Goal: Task Accomplishment & Management: Manage account settings

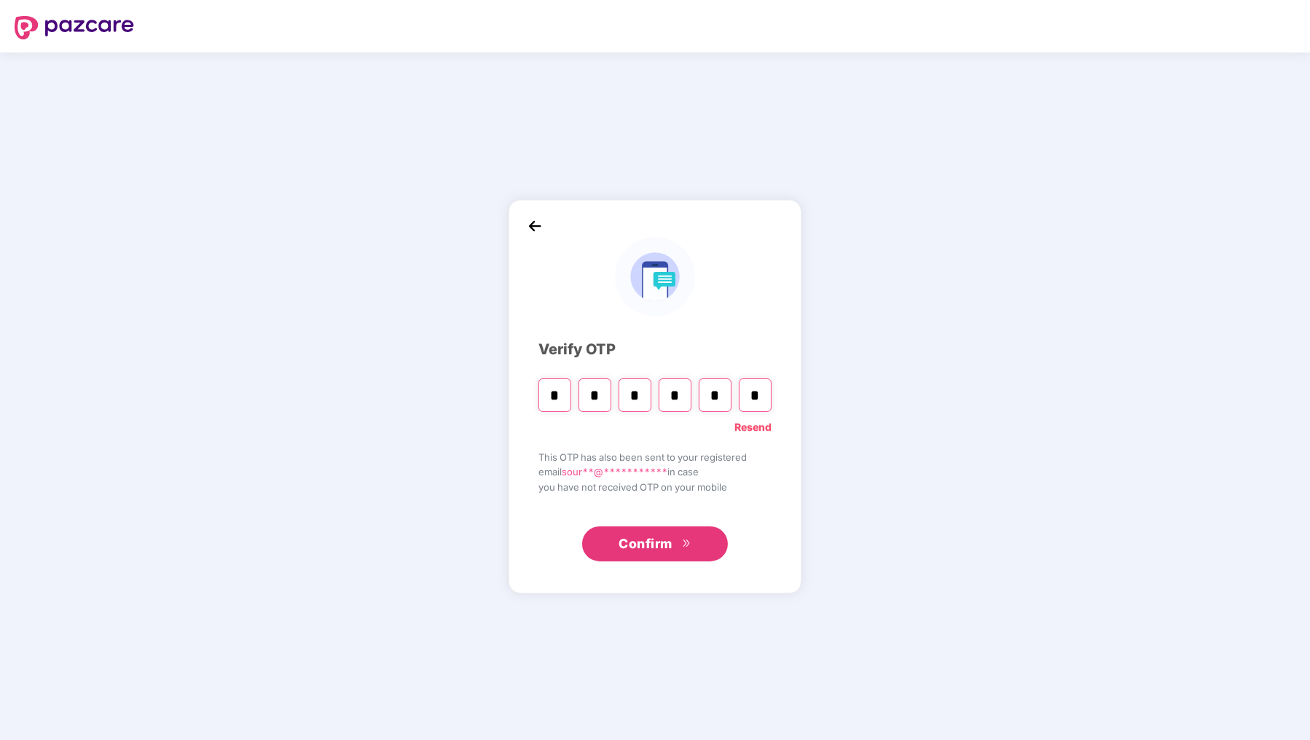
drag, startPoint x: 764, startPoint y: 393, endPoint x: 428, endPoint y: 392, distance: 335.9
click at [428, 392] on div "**********" at bounding box center [655, 395] width 1310 height 687
type input "*"
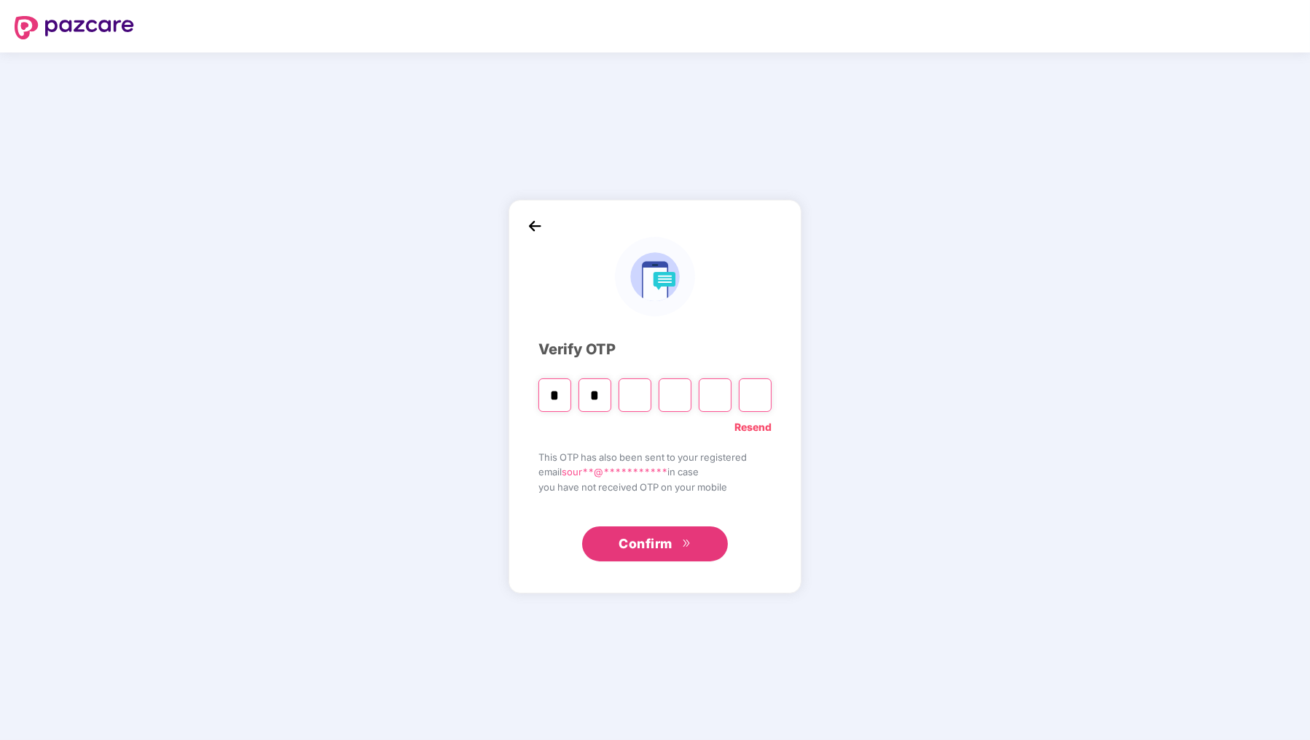
type input "*"
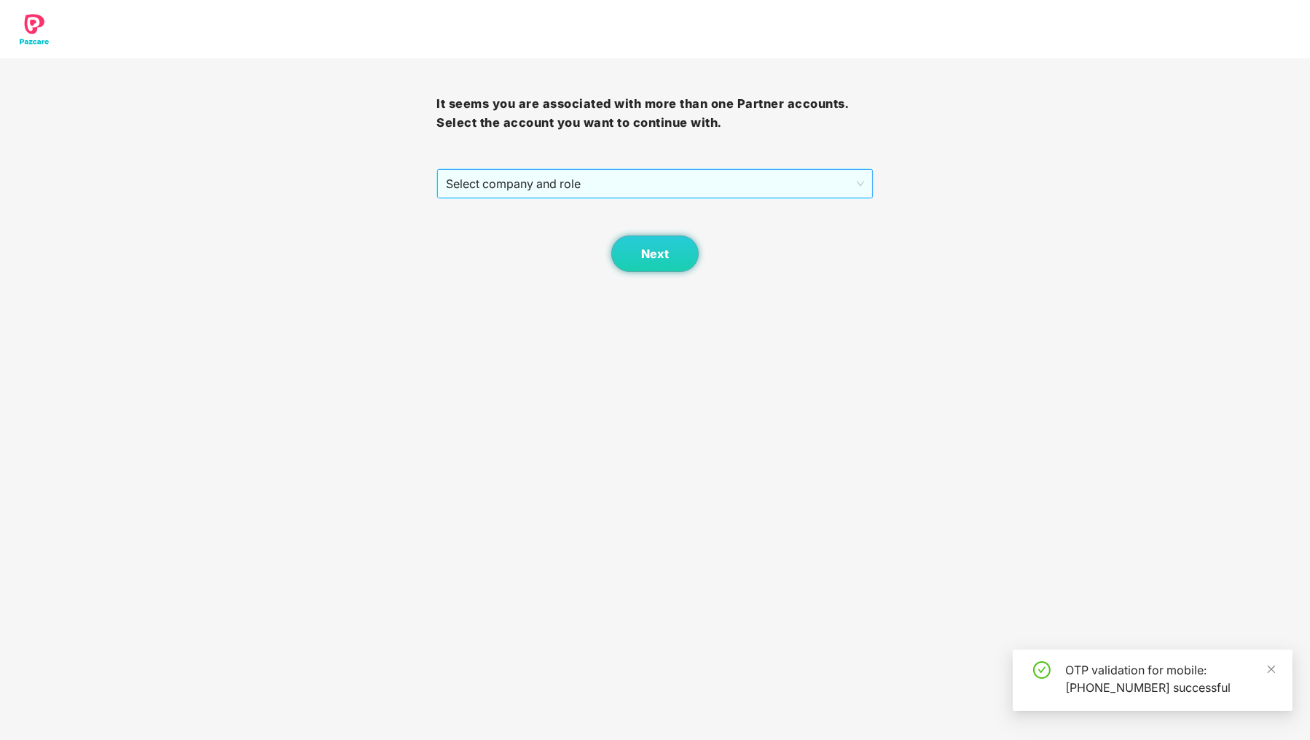
click at [596, 183] on span "Select company and role" at bounding box center [655, 184] width 418 height 28
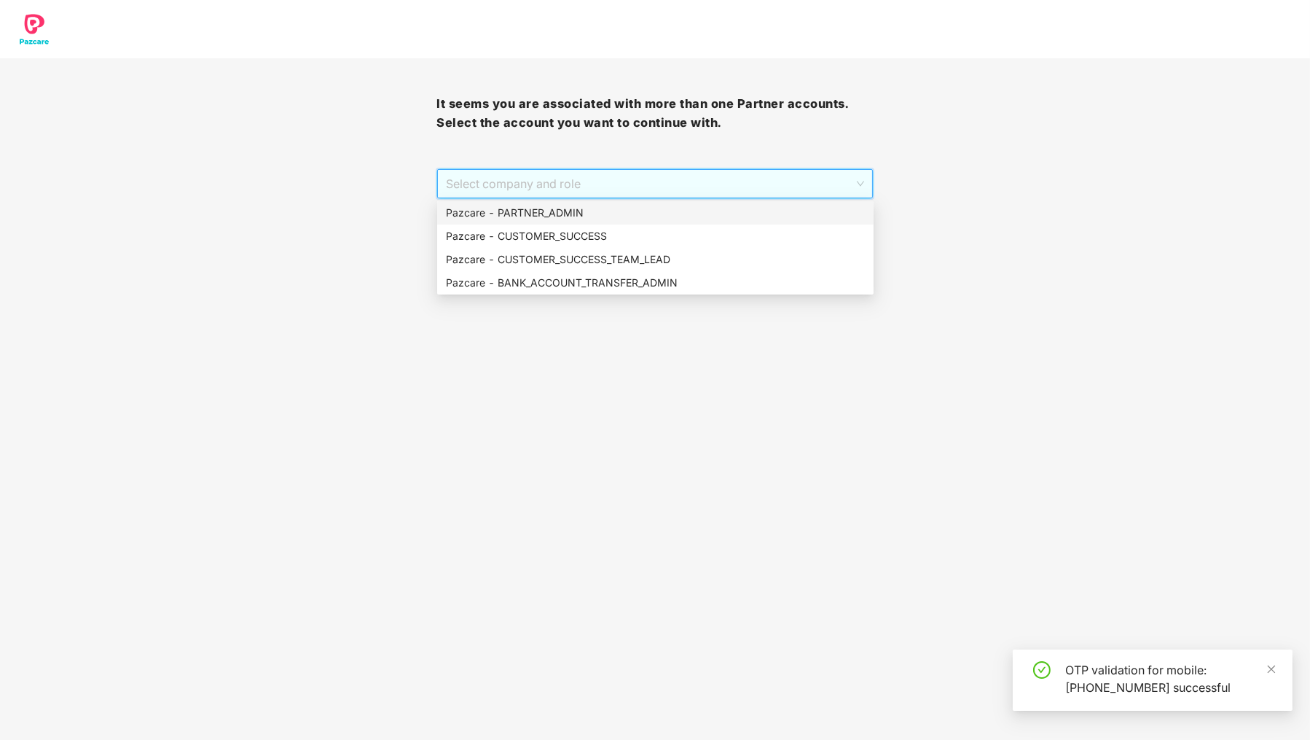
click at [590, 201] on div "Pazcare - PARTNER_ADMIN" at bounding box center [655, 212] width 436 height 23
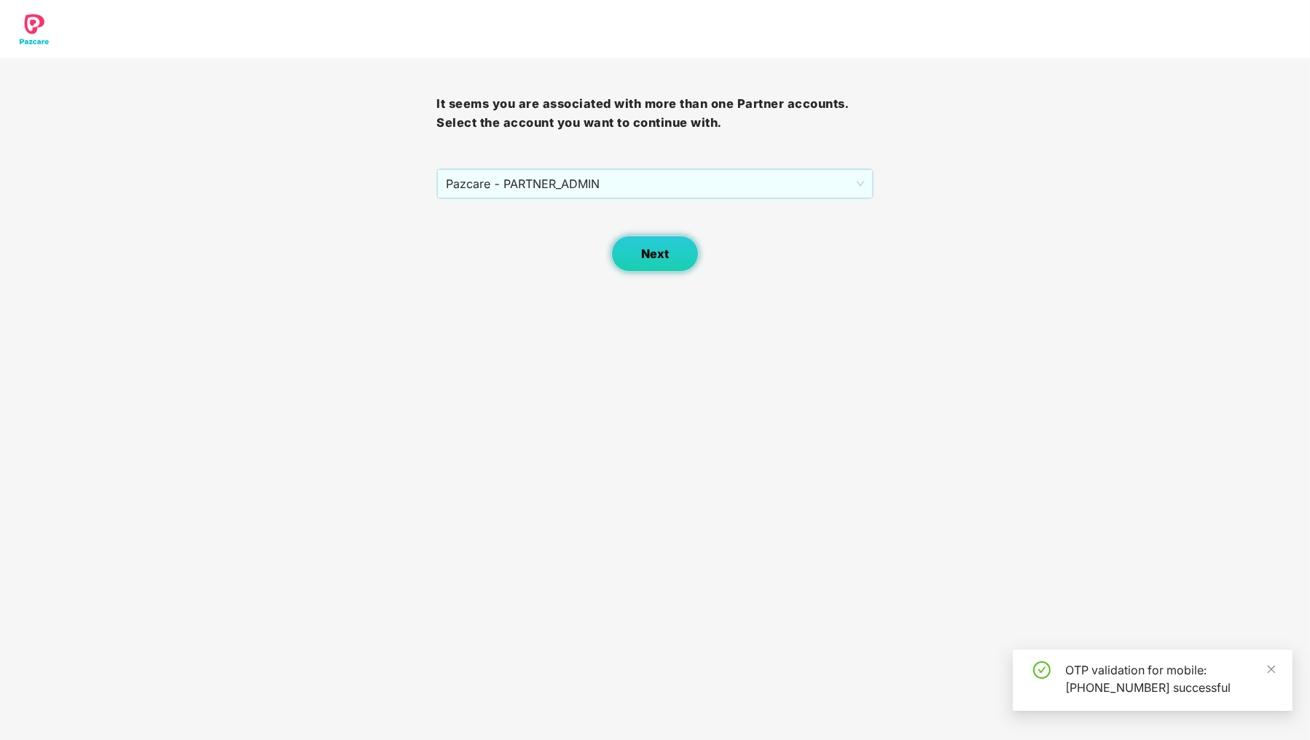
click at [649, 238] on button "Next" at bounding box center [654, 253] width 87 height 36
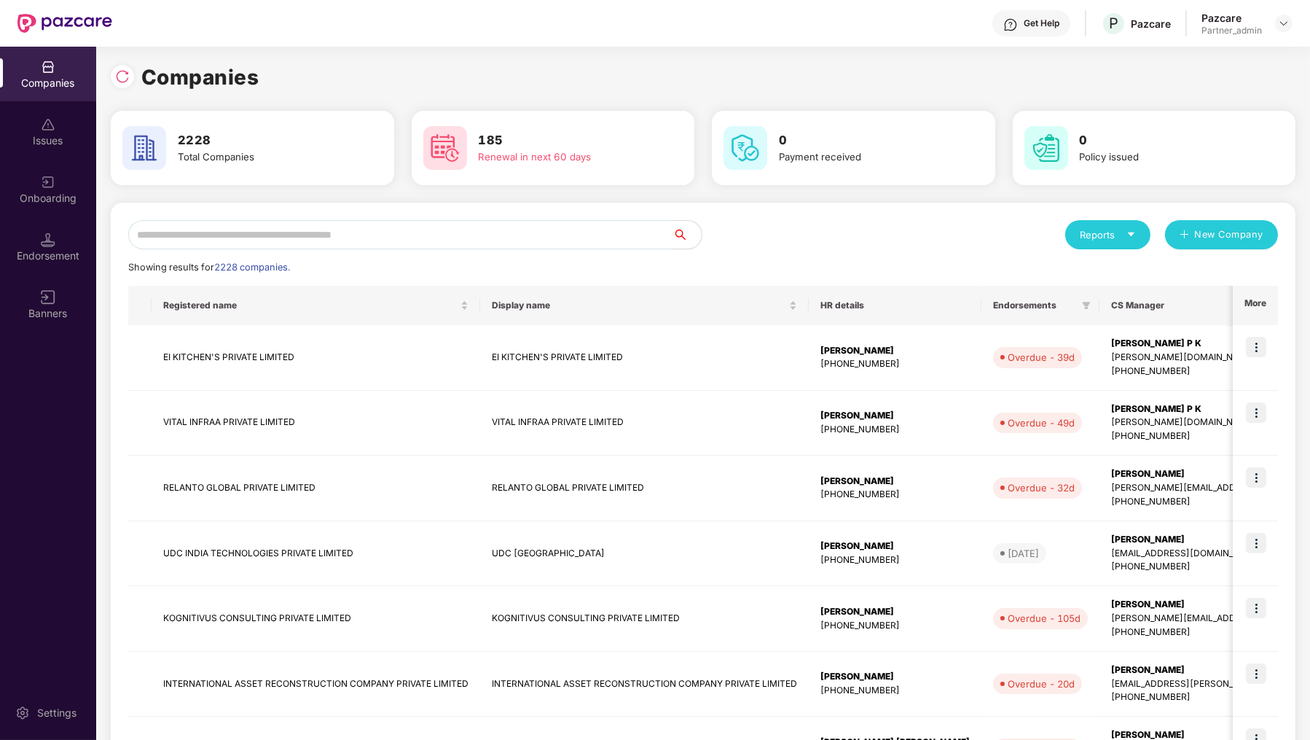
click at [288, 235] on input "text" at bounding box center [400, 234] width 544 height 29
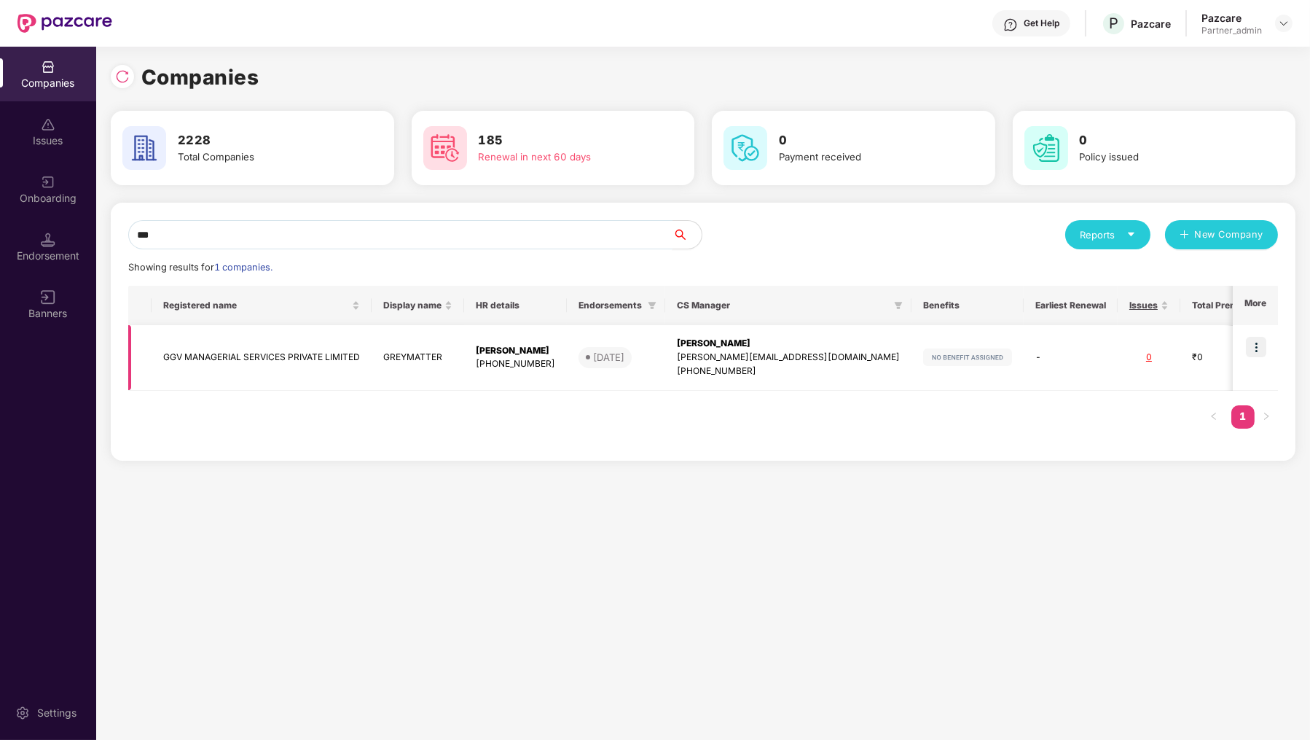
type input "***"
click at [1249, 340] on img at bounding box center [1256, 347] width 20 height 20
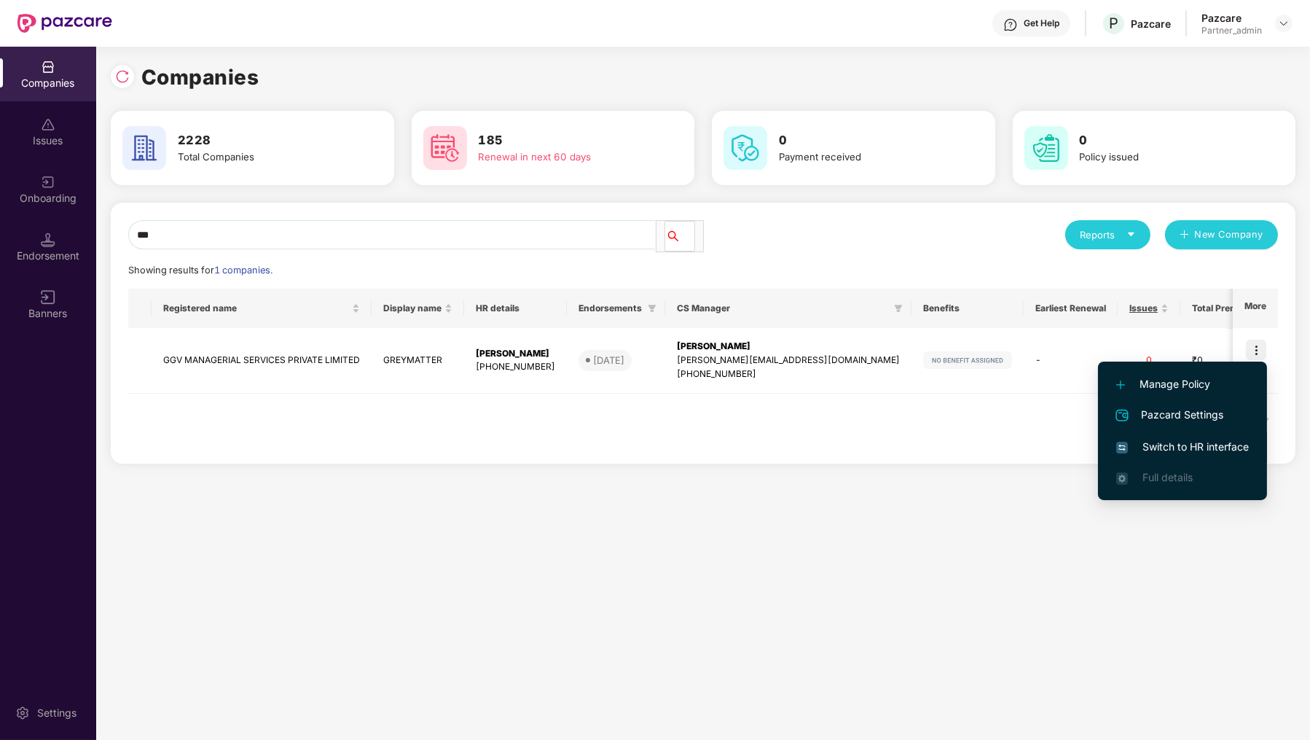
click at [1193, 443] on span "Switch to HR interface" at bounding box center [1182, 447] width 133 height 16
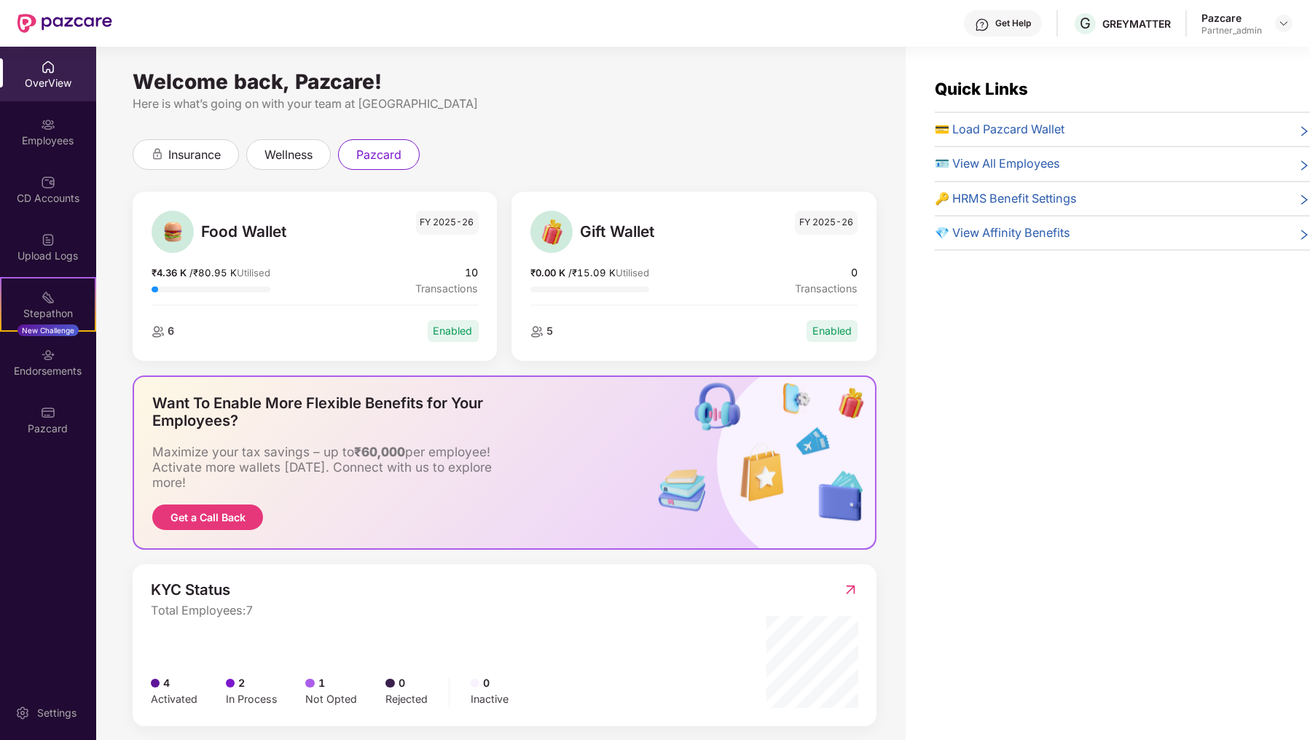
click at [17, 93] on div "OverView" at bounding box center [48, 74] width 96 height 55
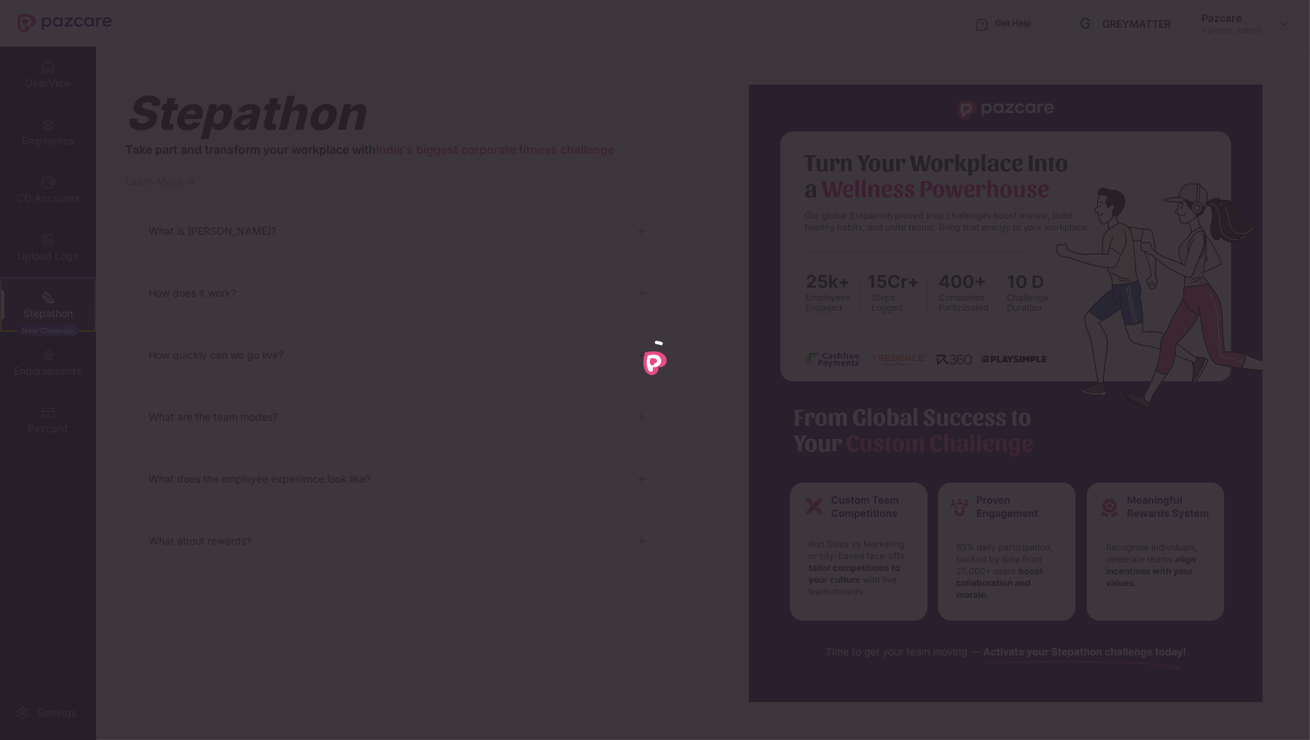
click at [36, 435] on div at bounding box center [655, 370] width 1310 height 740
click at [52, 418] on div at bounding box center [655, 370] width 1310 height 740
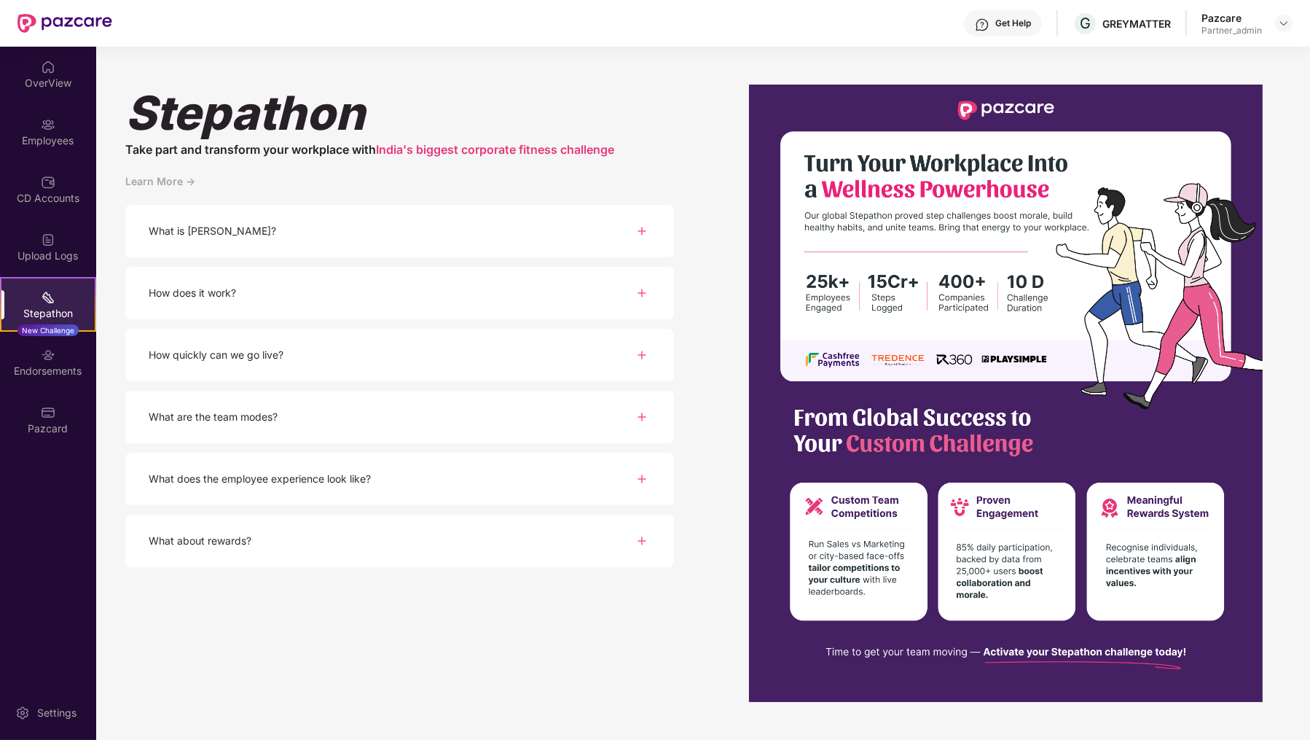
click at [47, 448] on div "OverView Employees CD Accounts Upload Logs Stepathon New Challenge Endorsements…" at bounding box center [48, 248] width 96 height 403
click at [47, 431] on div "Pazcard" at bounding box center [48, 428] width 96 height 15
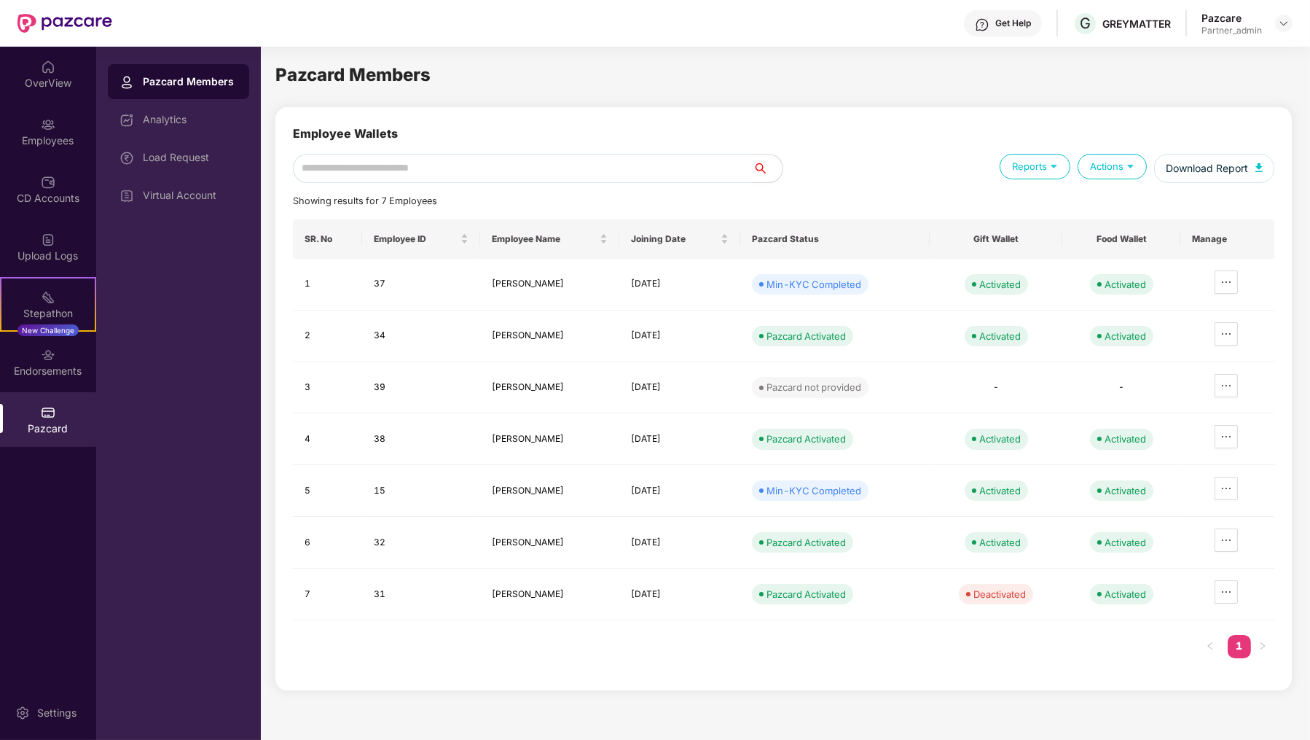
click at [198, 145] on div "Load Request" at bounding box center [178, 157] width 141 height 35
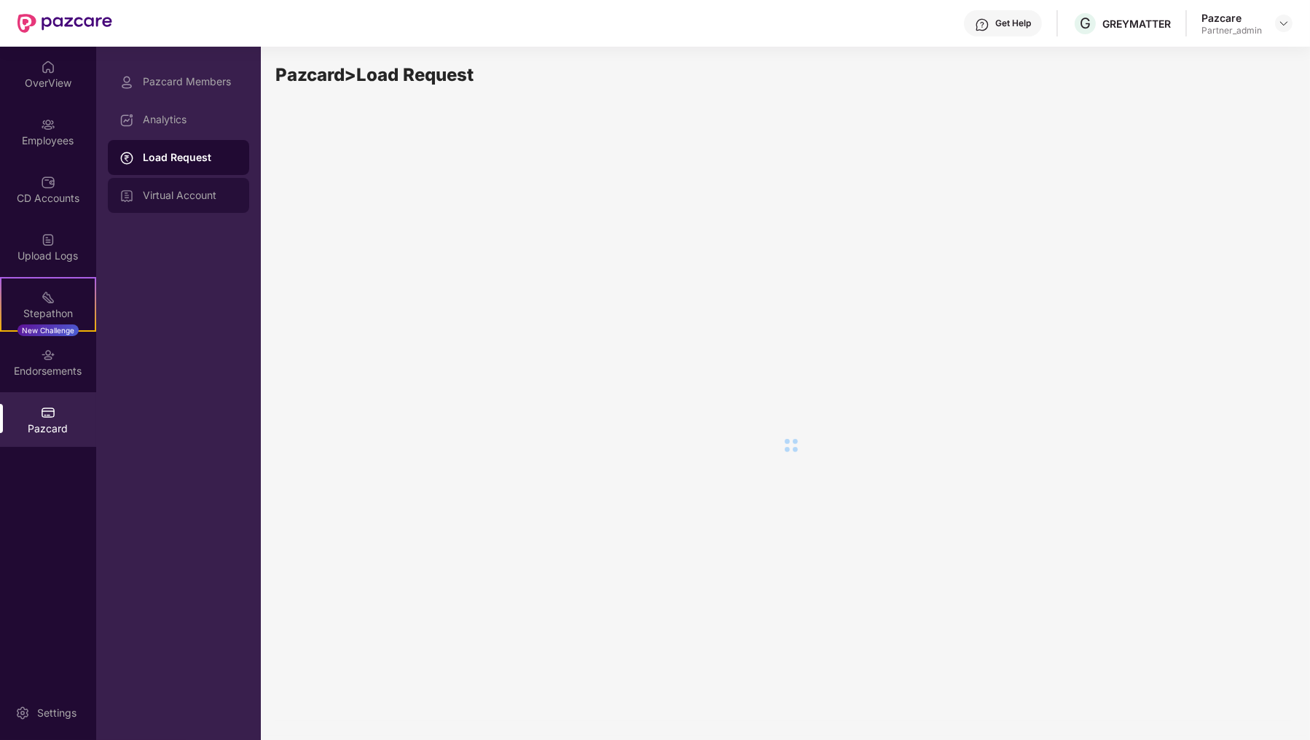
click at [178, 181] on div "Virtual Account" at bounding box center [178, 195] width 141 height 35
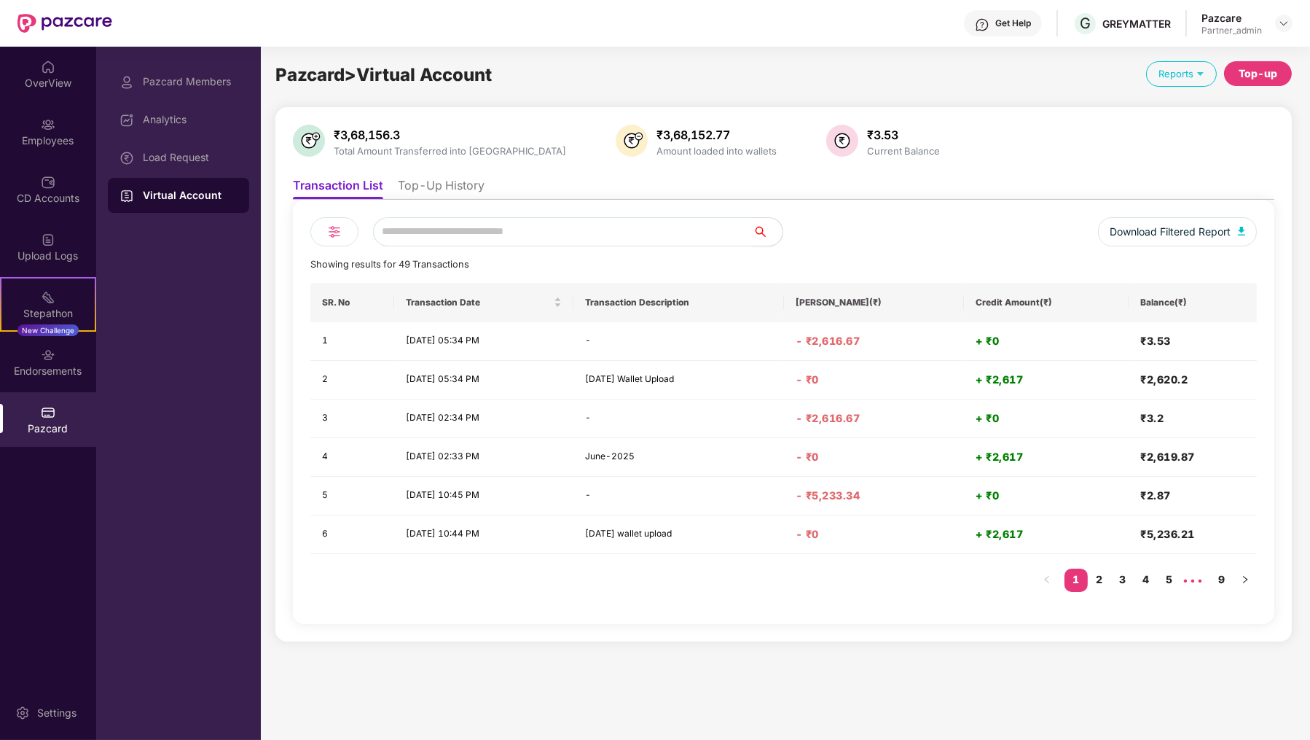
click at [454, 178] on li "Top-Up History" at bounding box center [441, 188] width 87 height 21
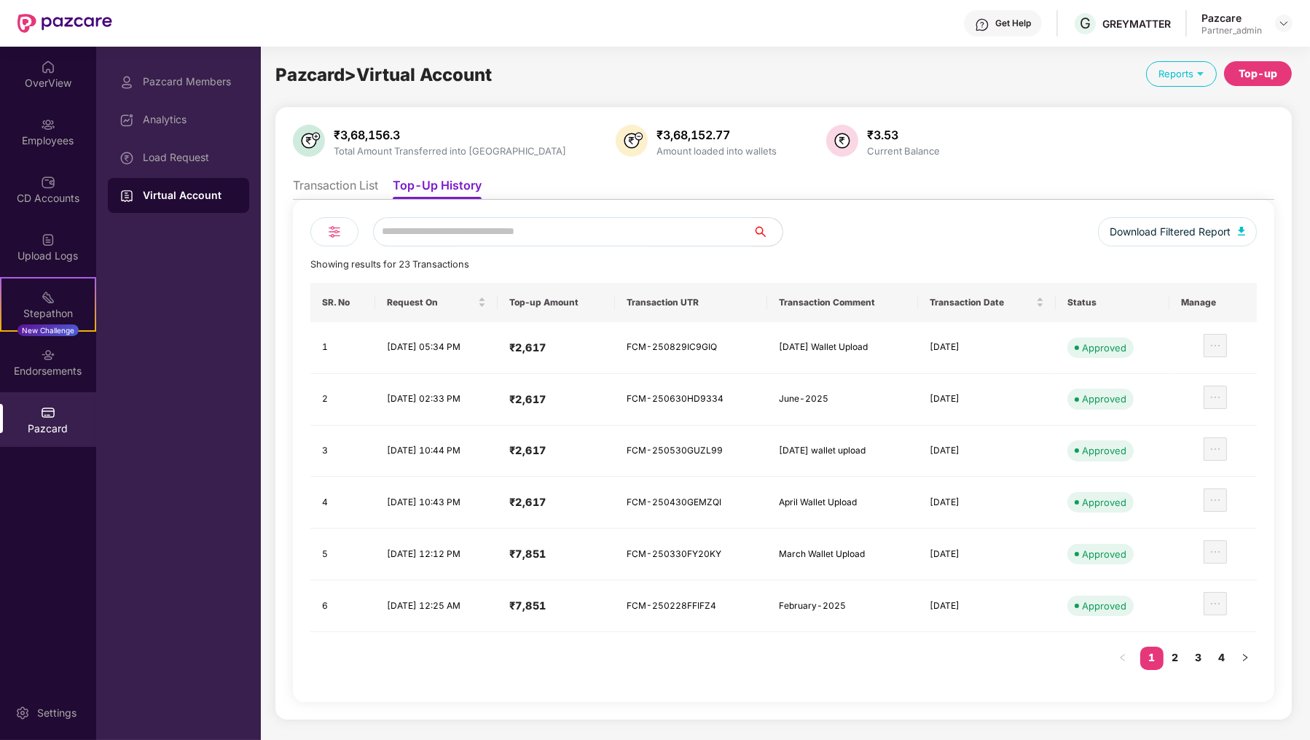
click at [603, 192] on ul "Transaction List Top-Up History" at bounding box center [783, 184] width 981 height 29
